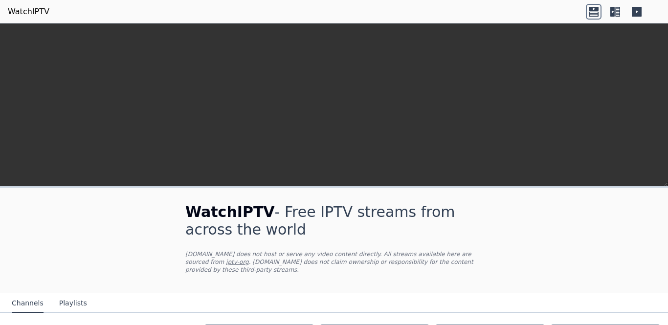
scroll to position [2878, 0]
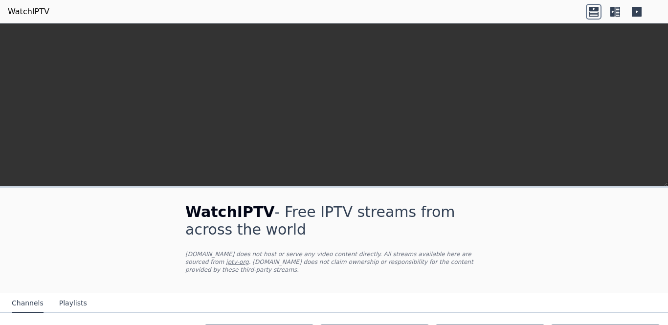
click at [616, 13] on icon at bounding box center [617, 12] width 5 height 10
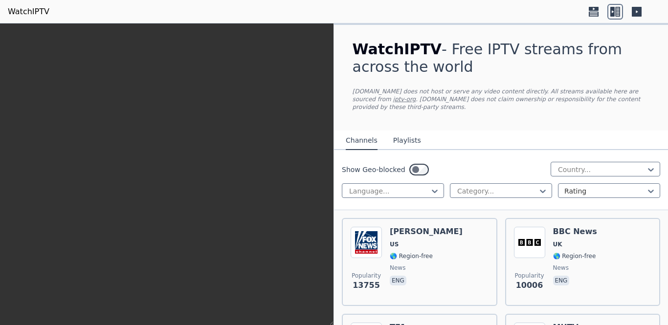
click at [596, 8] on icon at bounding box center [594, 9] width 10 height 4
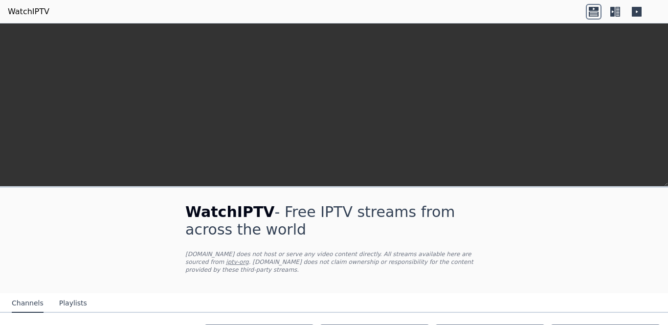
click at [615, 13] on icon at bounding box center [615, 12] width 16 height 16
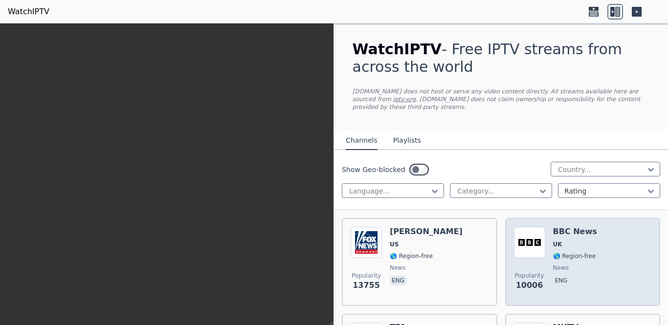
scroll to position [218, 0]
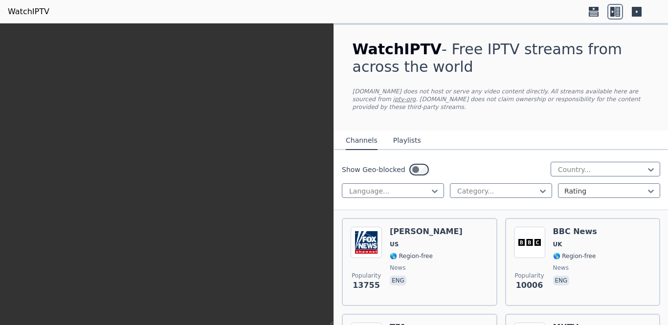
click at [588, 14] on icon at bounding box center [594, 12] width 16 height 16
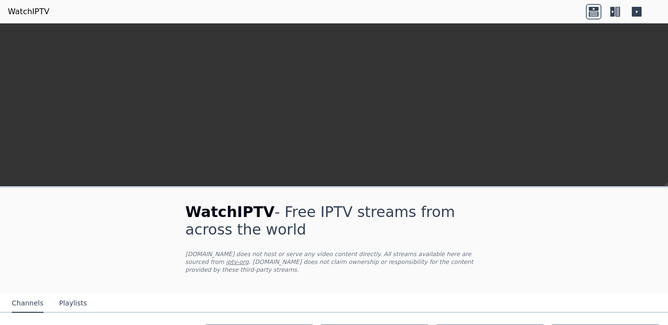
click at [635, 15] on icon at bounding box center [637, 12] width 10 height 10
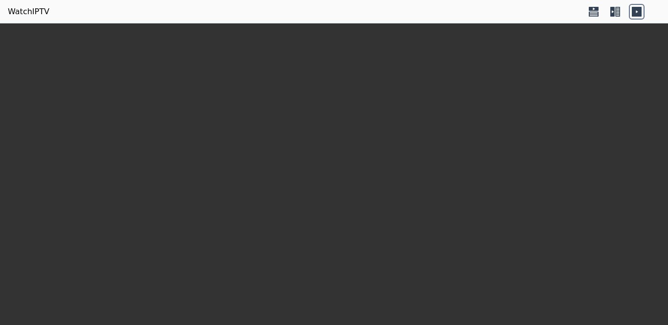
drag, startPoint x: 615, startPoint y: 14, endPoint x: 592, endPoint y: 14, distance: 22.5
click at [615, 14] on icon at bounding box center [615, 12] width 16 height 16
click at [592, 14] on icon at bounding box center [594, 13] width 10 height 5
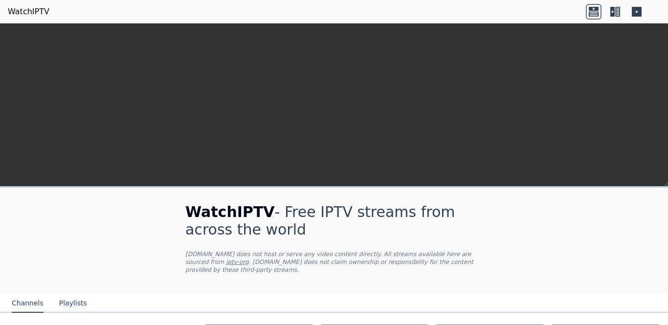
click at [616, 10] on icon at bounding box center [617, 12] width 5 height 10
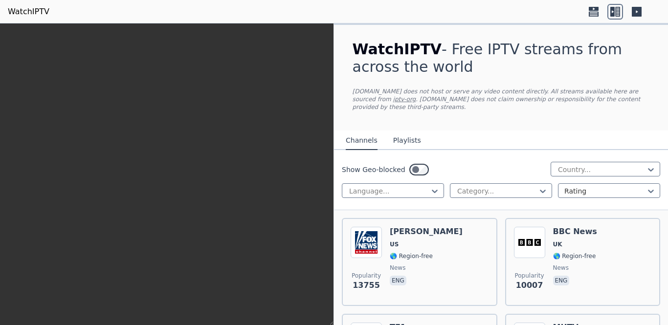
scroll to position [250, 0]
click at [596, 10] on icon at bounding box center [594, 9] width 10 height 4
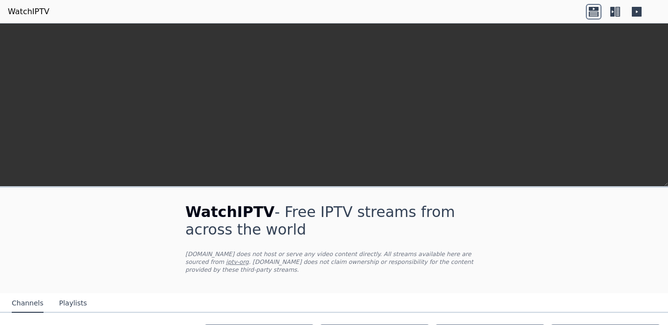
scroll to position [140, 0]
click at [466, 57] on video at bounding box center [334, 130] width 668 height 215
